Goal: Task Accomplishment & Management: Manage account settings

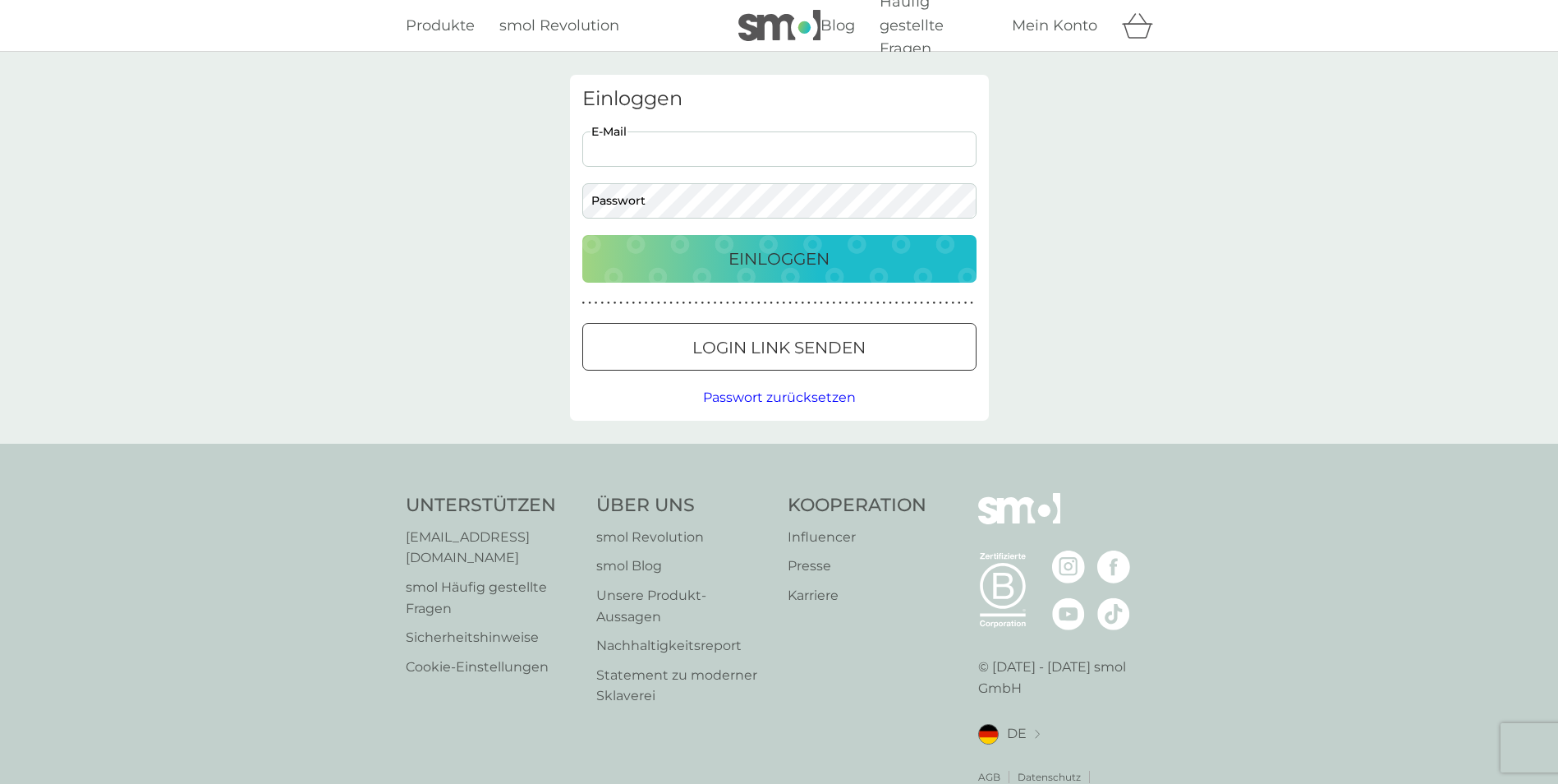
click at [655, 159] on input "E-Mail" at bounding box center [779, 149] width 394 height 35
type input "g.cloos@gmx.net"
click at [705, 254] on div "Einloggen" at bounding box center [780, 259] width 361 height 26
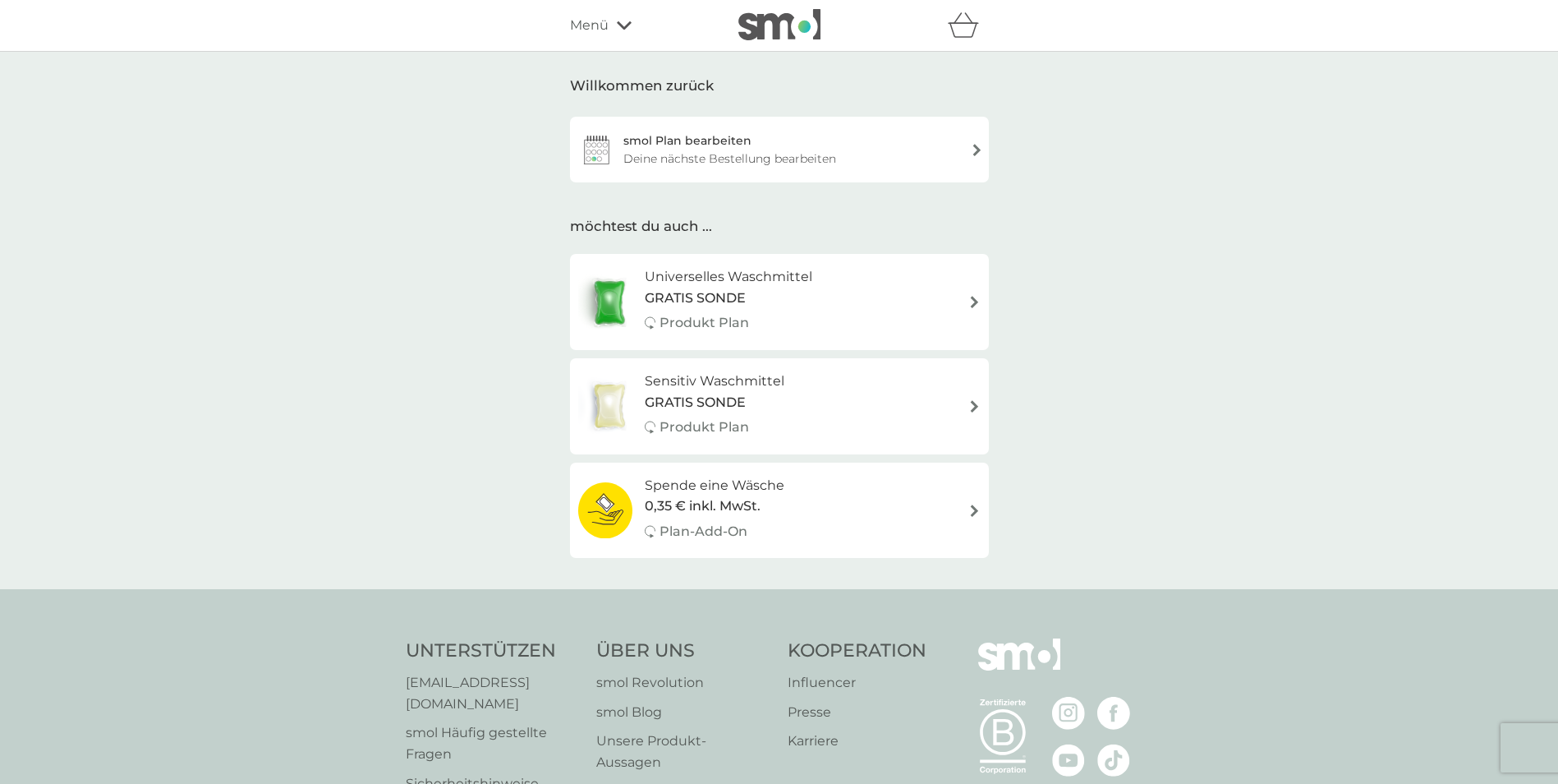
click at [969, 411] on img at bounding box center [975, 406] width 13 height 13
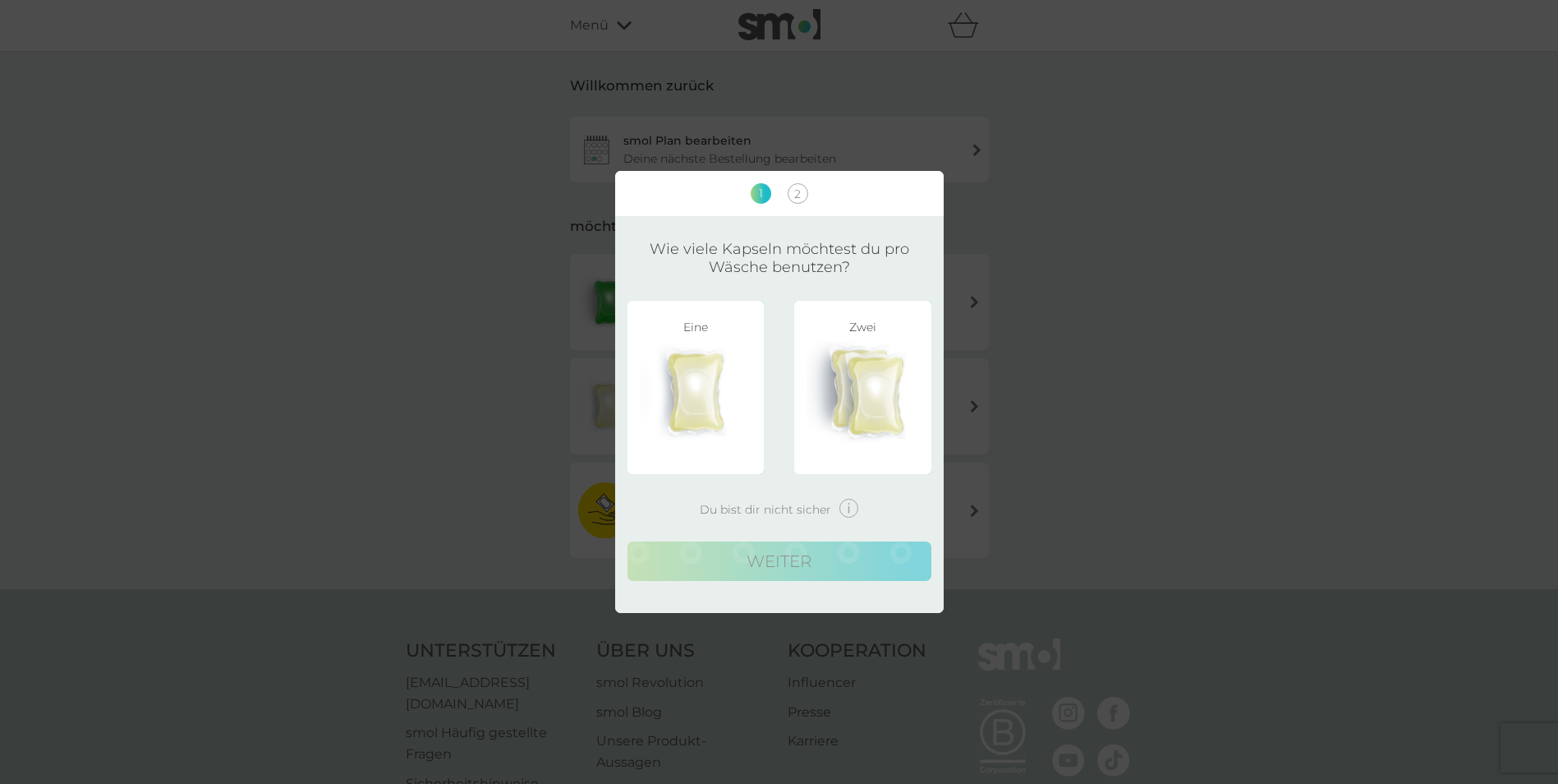
click at [805, 515] on span "Du bist dir nicht sicher" at bounding box center [765, 510] width 131 height 12
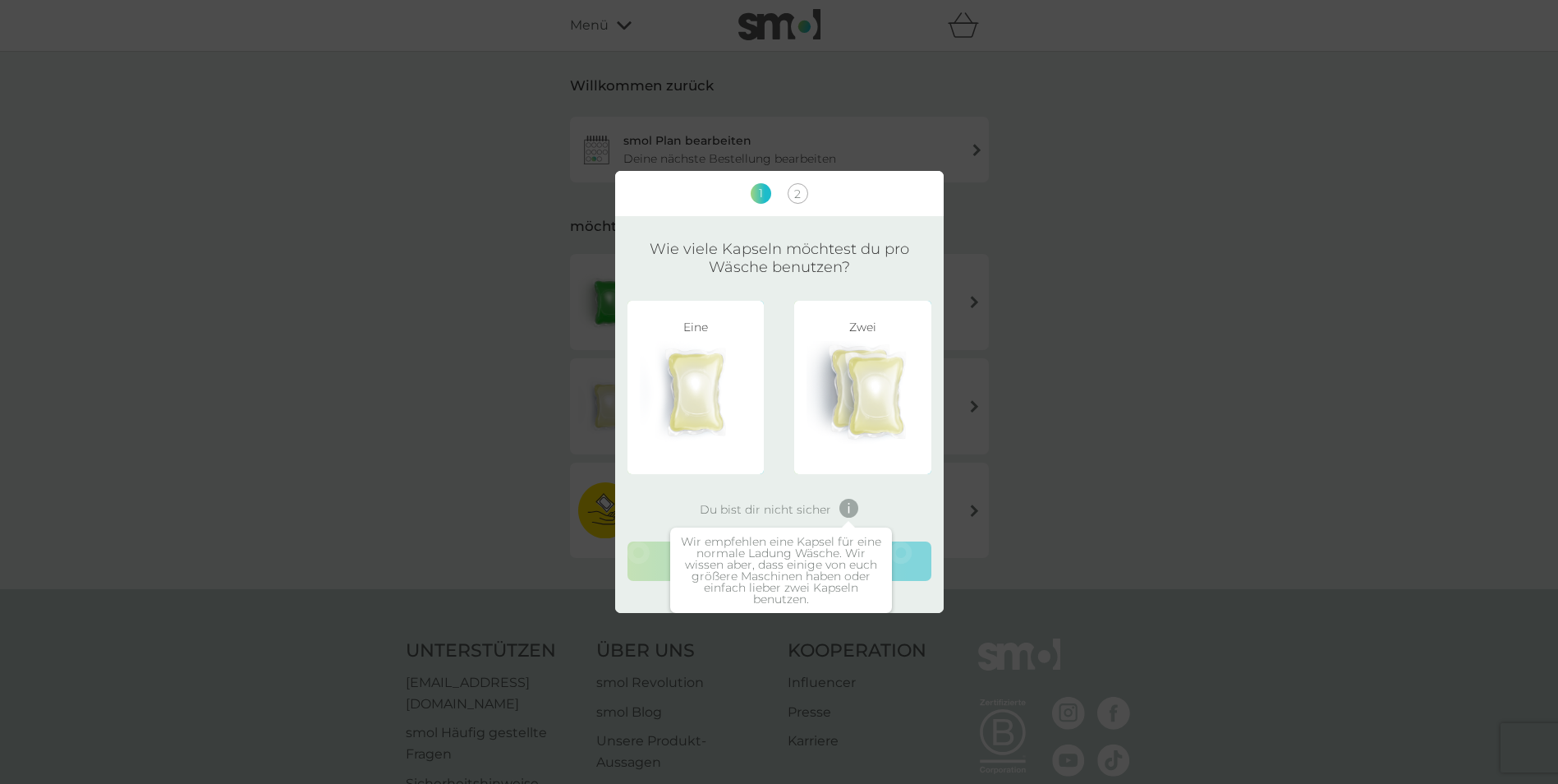
click at [376, 229] on div "1 2 Wie viele Kapseln möchtest du pro Wäsche benutzen? Eine Zwei Du bist dir ni…" at bounding box center [779, 392] width 1558 height 784
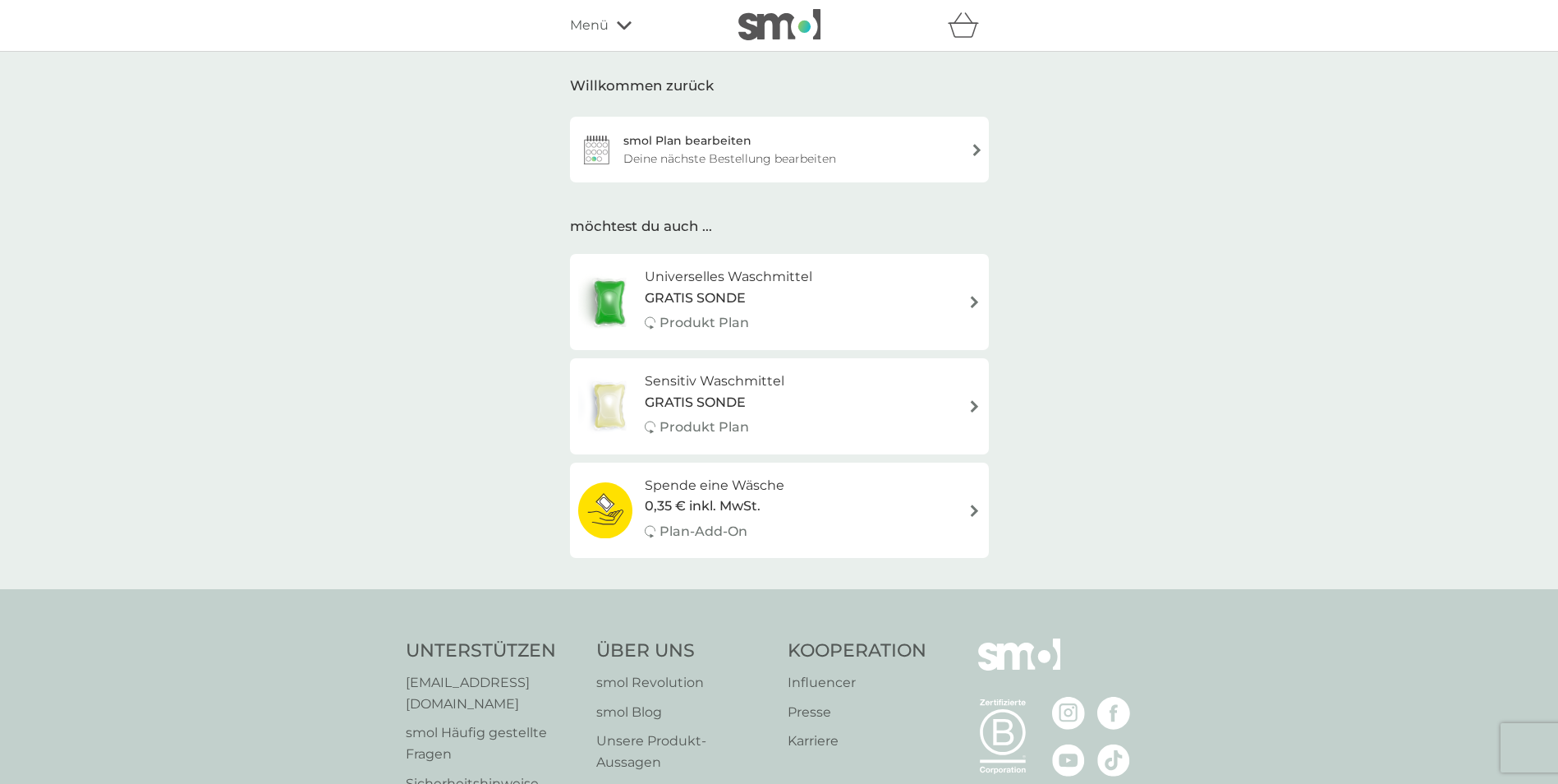
click at [727, 151] on div "Deine nächste Bestellung bearbeiten" at bounding box center [730, 159] width 213 height 18
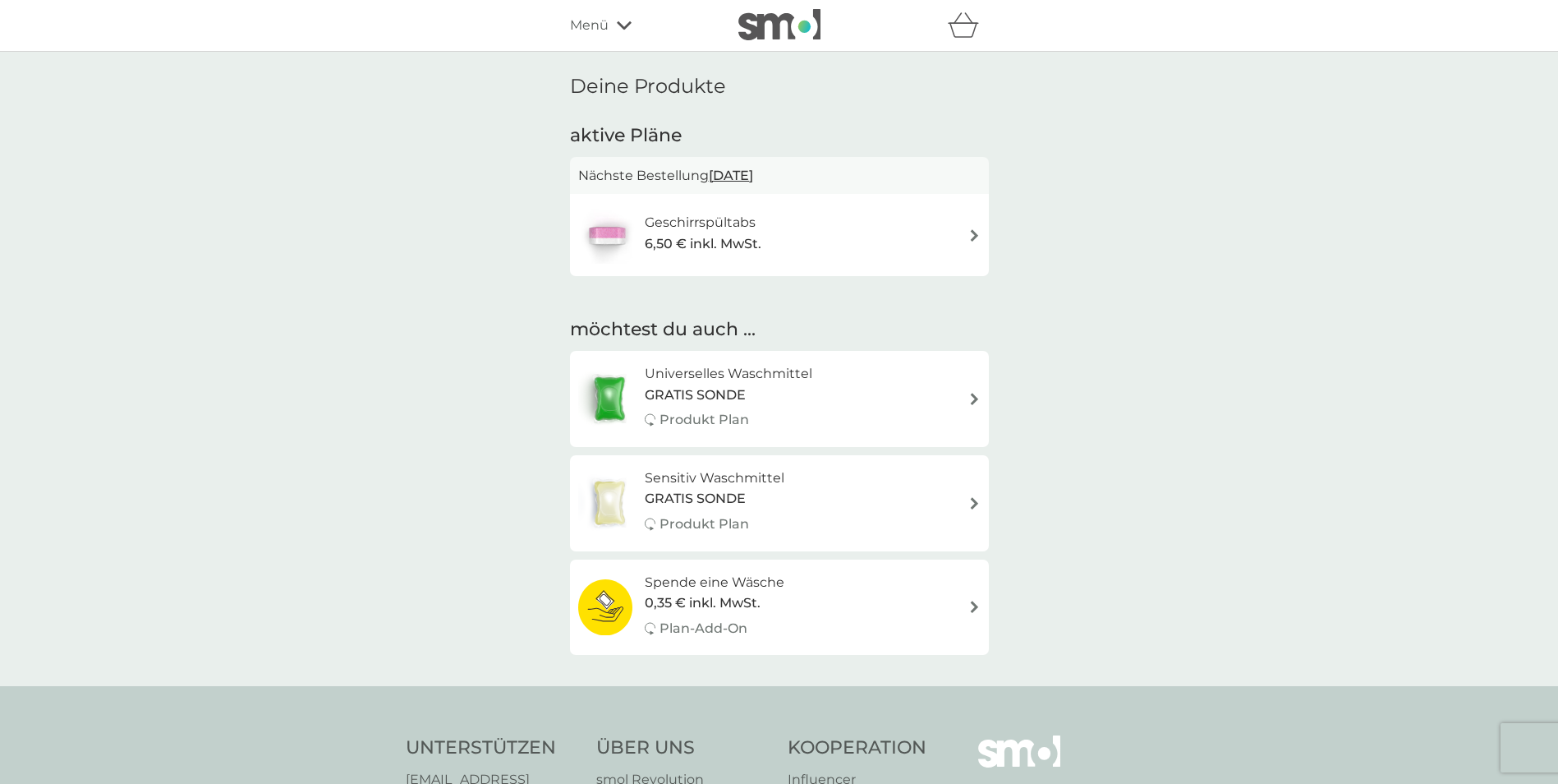
click at [981, 238] on div "Geschirrspültabs 6,50 € inkl. MwSt." at bounding box center [779, 235] width 419 height 82
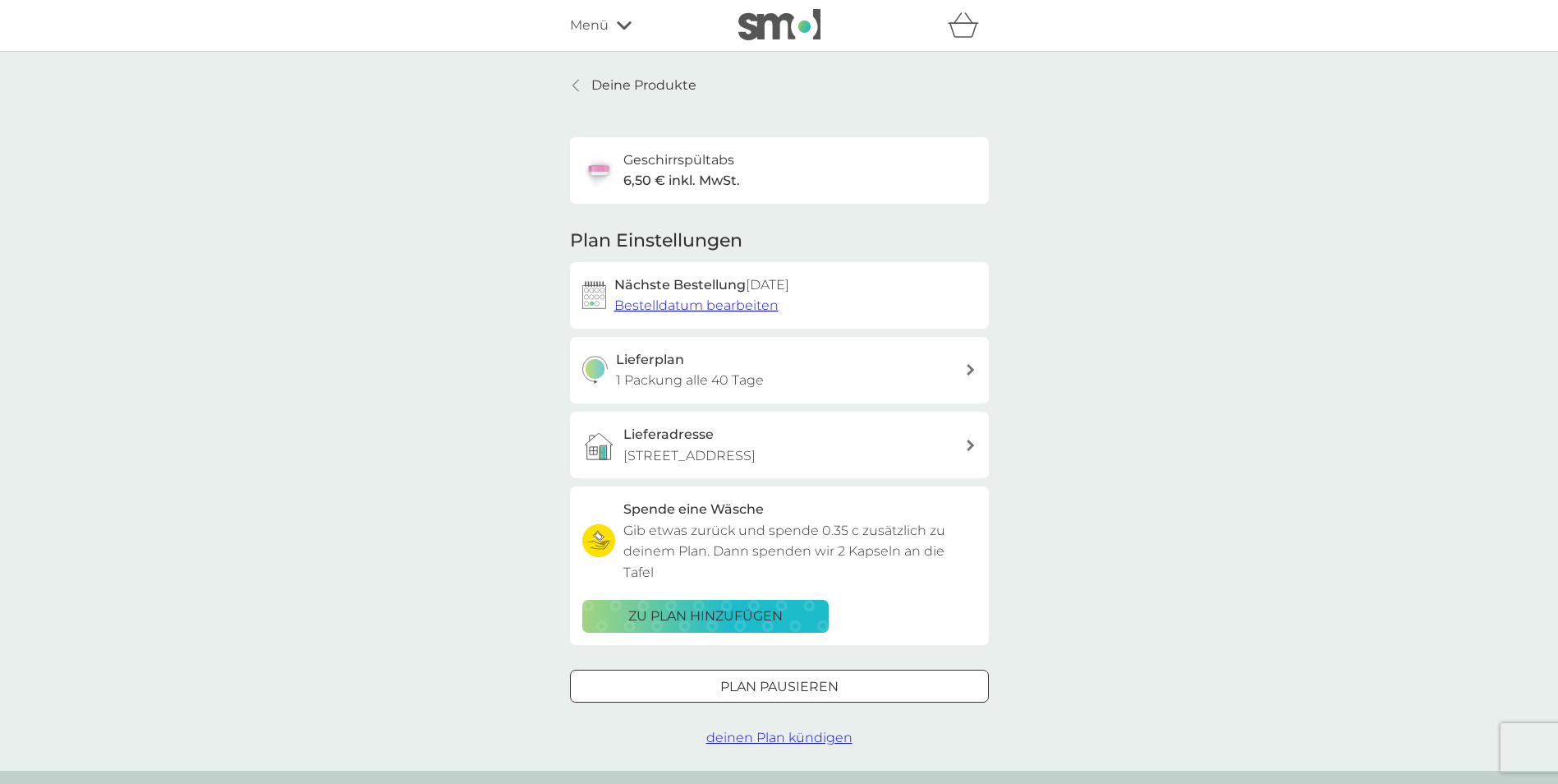
click at [973, 367] on icon at bounding box center [971, 370] width 8 height 12
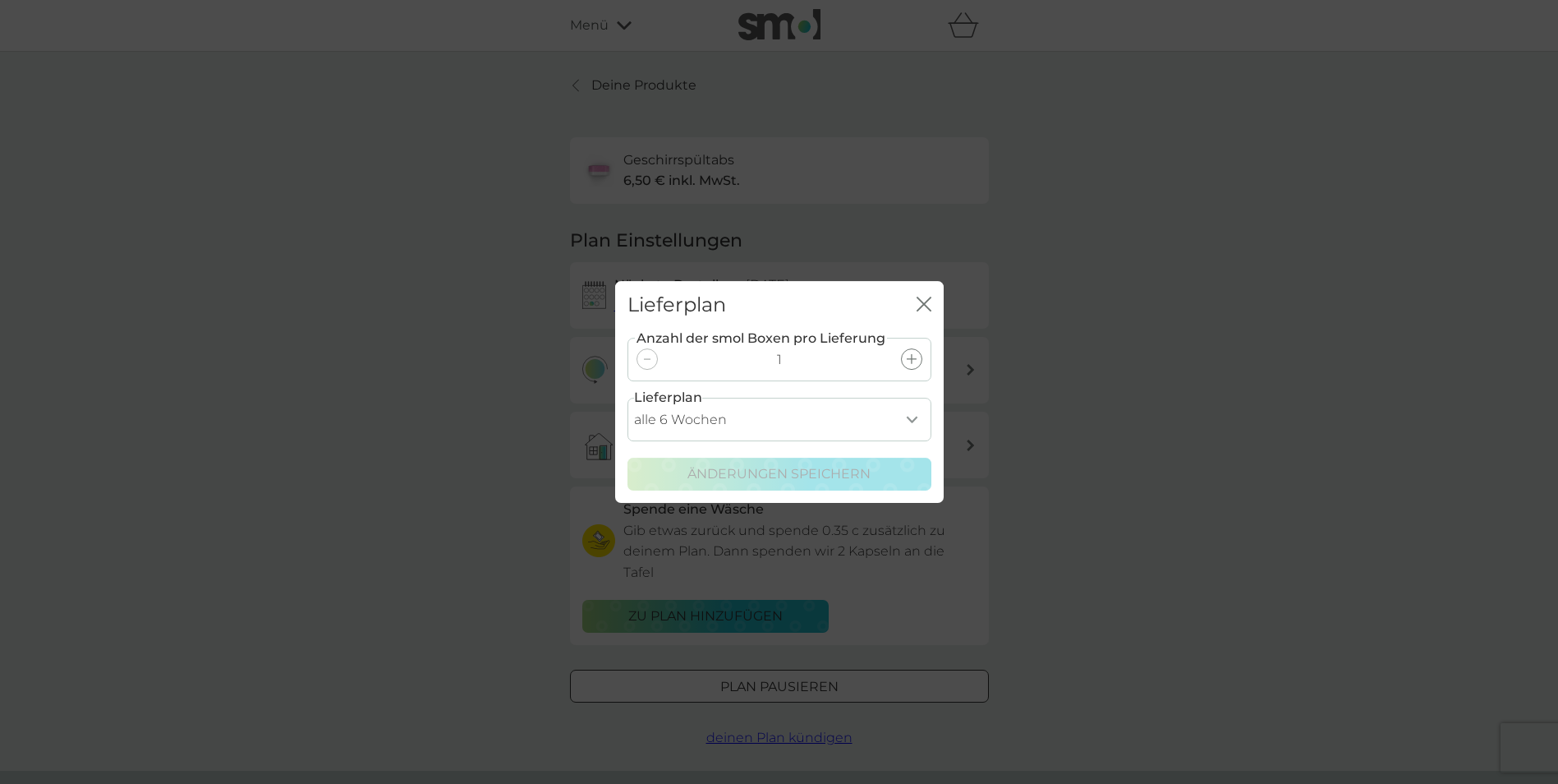
click at [910, 420] on select "alle 1 Woche alle 2 Wochen alle 3 Wochen alle 4 Wochen alle 5 Wochen alle 6 Woc…" at bounding box center [779, 419] width 304 height 44
select select "28"
click at [628, 397] on select "alle 1 Woche alle 2 Wochen alle 3 Wochen alle 4 Wochen alle 5 Wochen alle 6 Woc…" at bounding box center [779, 419] width 304 height 44
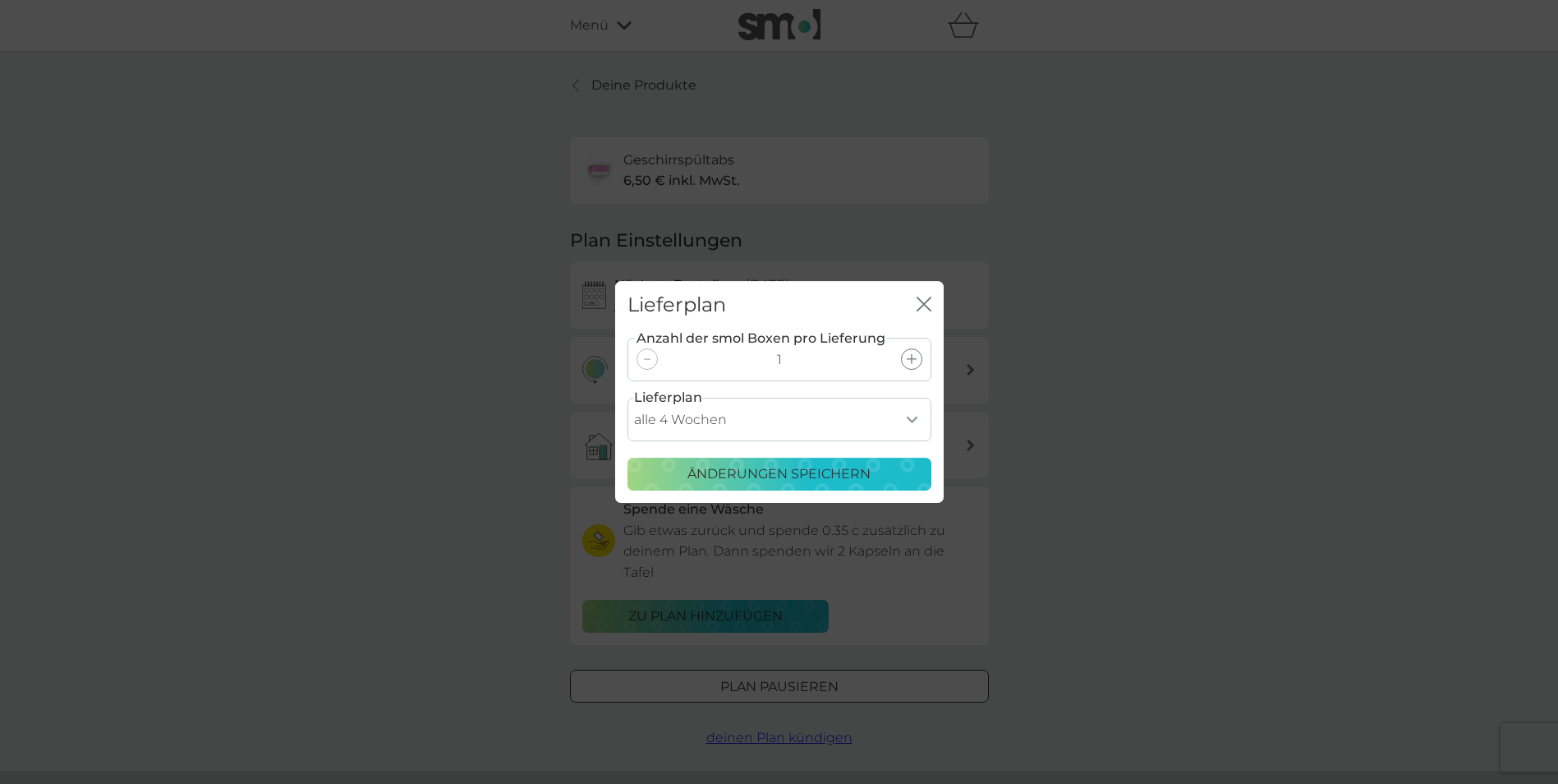
click at [798, 471] on p "Änderungen speichern" at bounding box center [779, 474] width 183 height 22
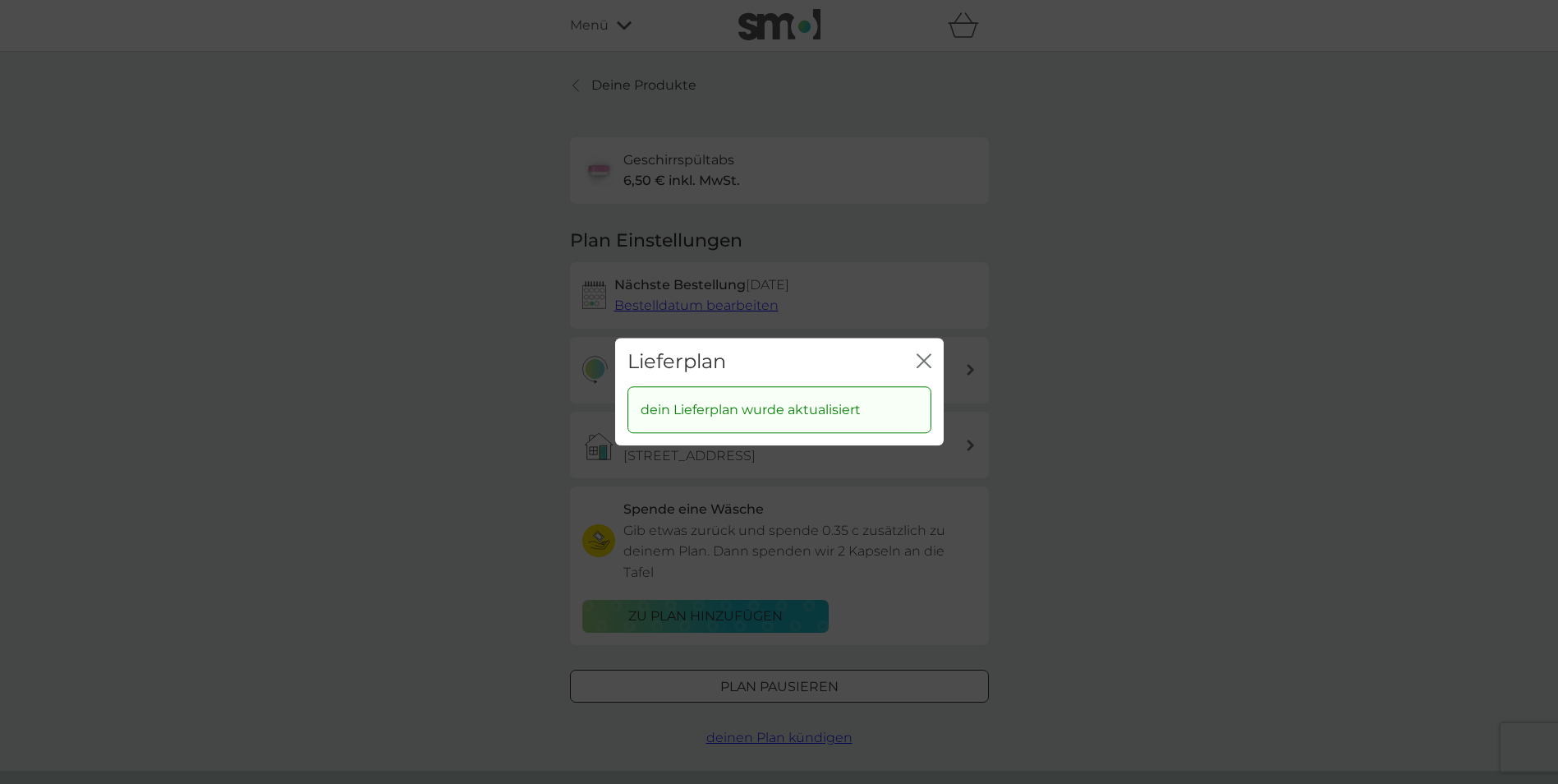
click at [928, 361] on icon "Schließen" at bounding box center [925, 361] width 15 height 15
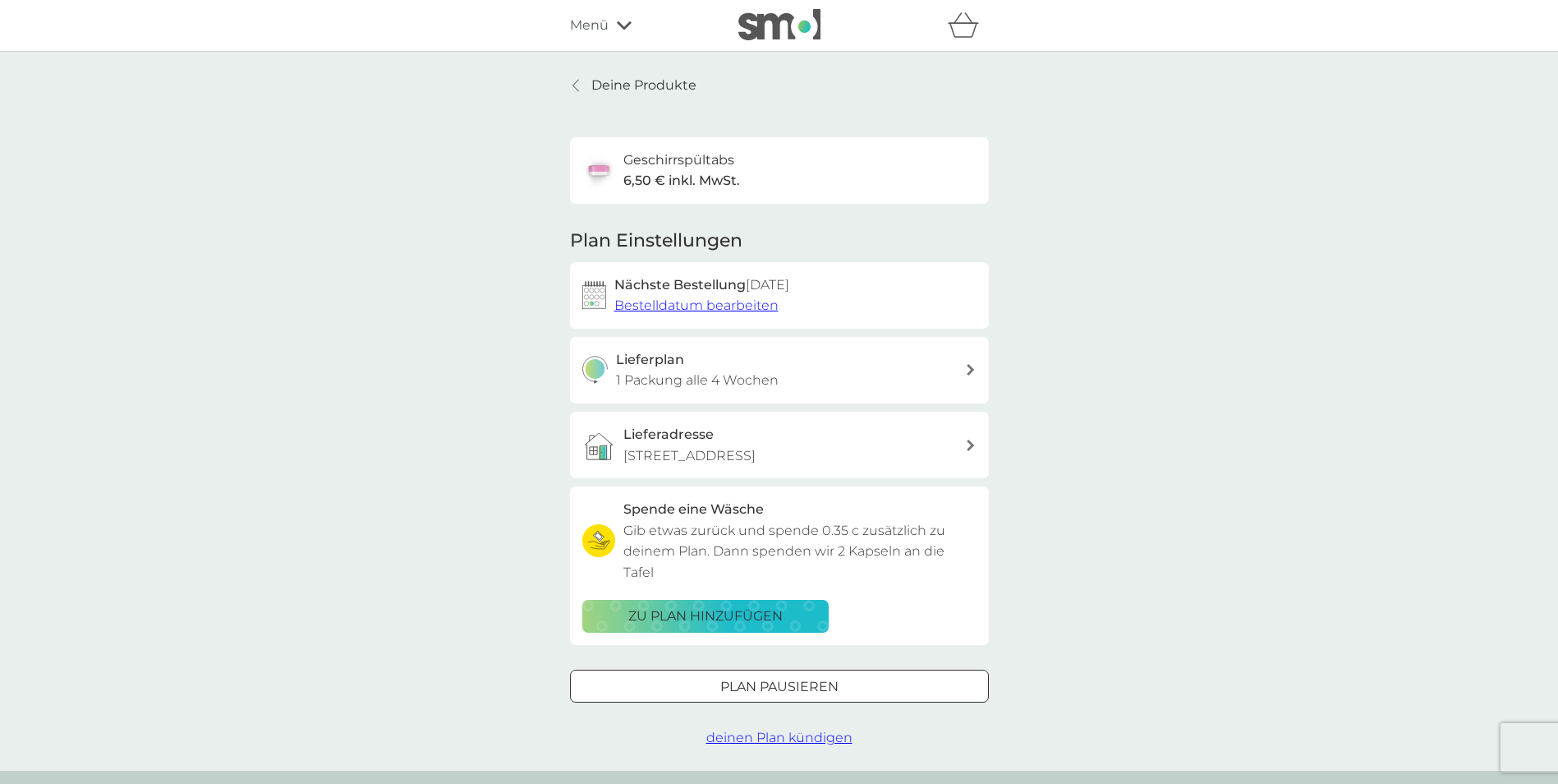
click at [721, 606] on p "zu Plan hinzufügen" at bounding box center [705, 617] width 155 height 22
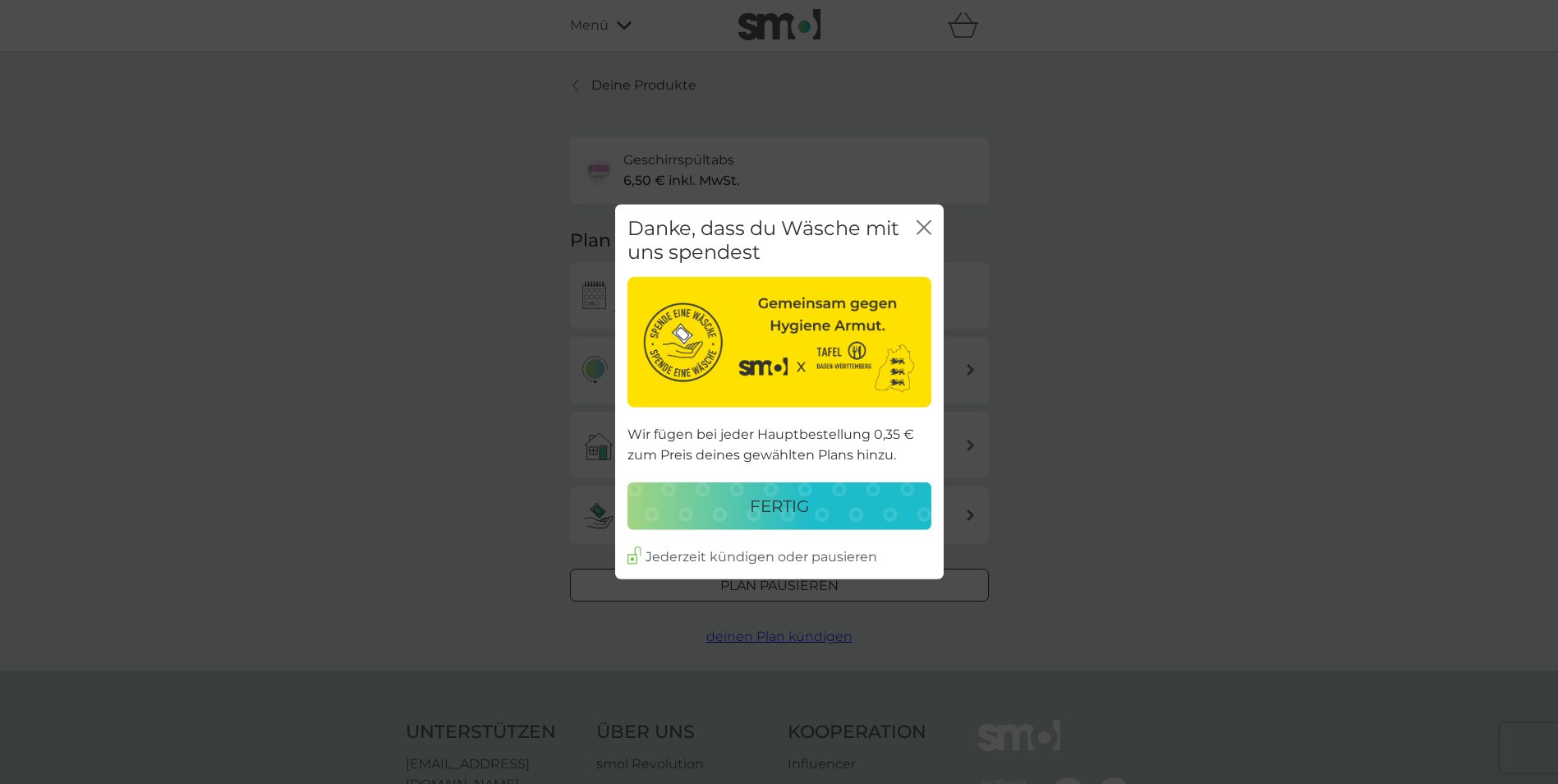
click at [730, 524] on button "fertig" at bounding box center [779, 505] width 304 height 48
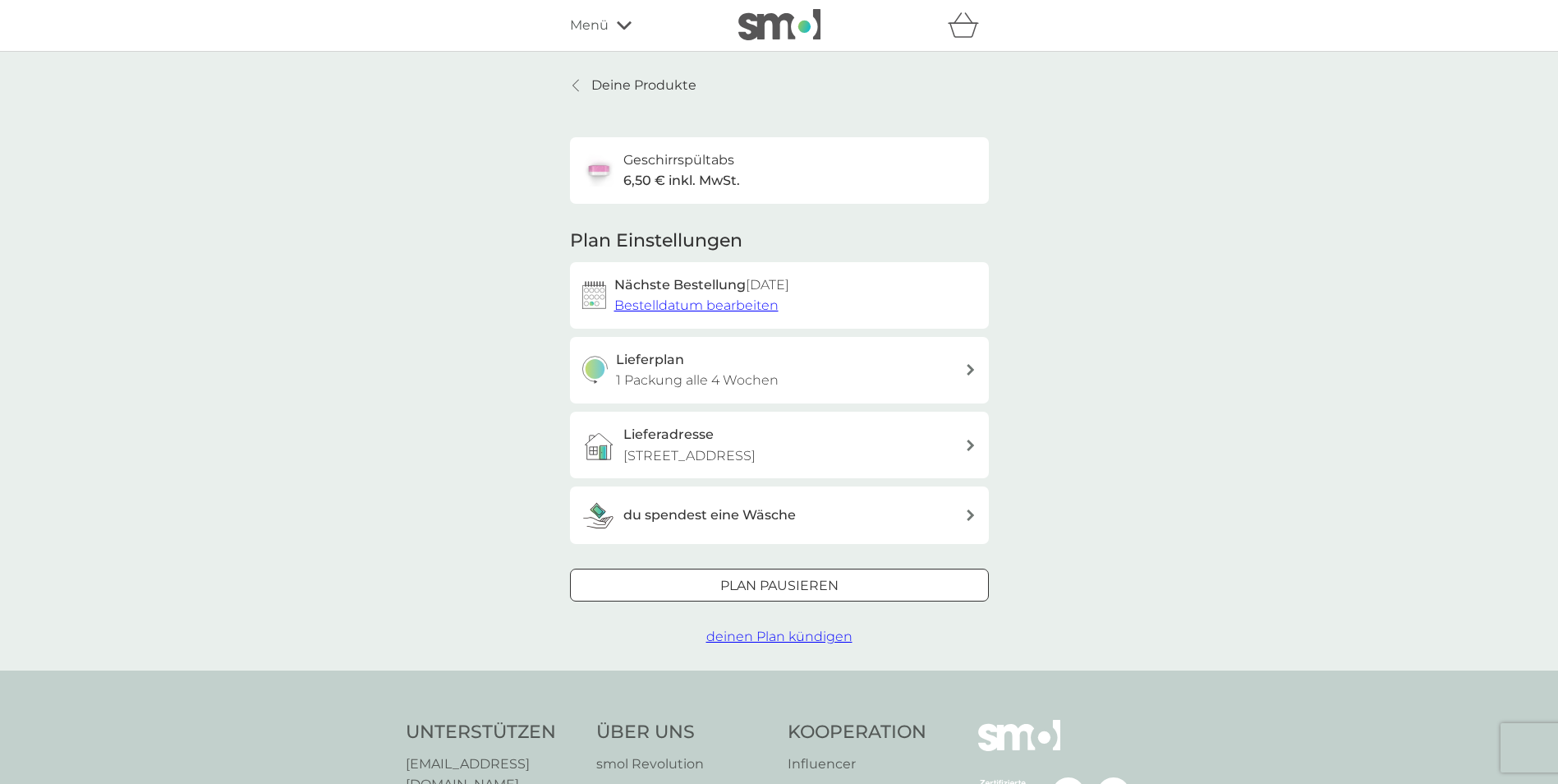
click at [613, 23] on div "Menü" at bounding box center [639, 26] width 140 height 22
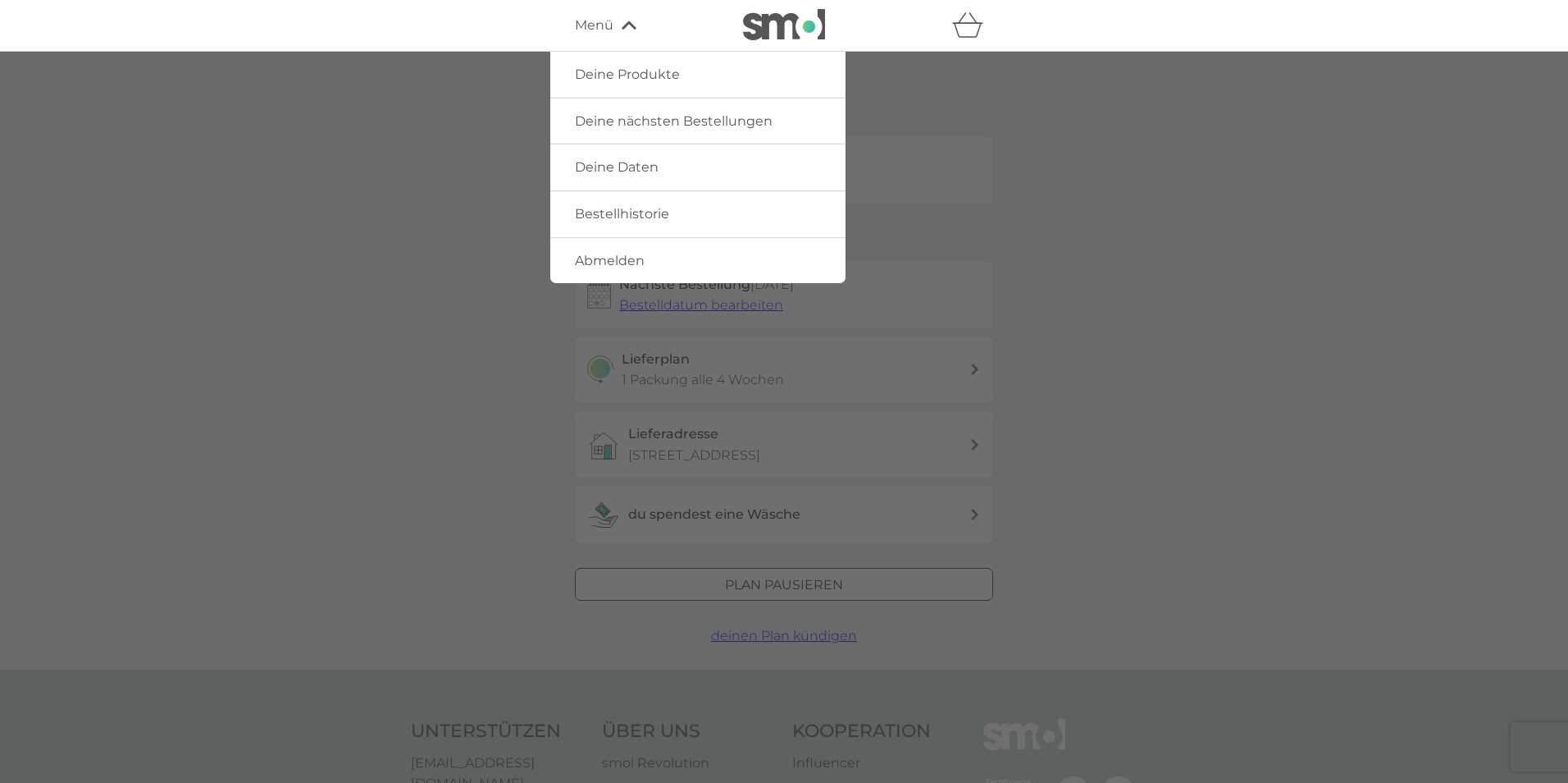
click at [601, 250] on link "Abmelden" at bounding box center [698, 261] width 295 height 46
